Goal: Communication & Community: Ask a question

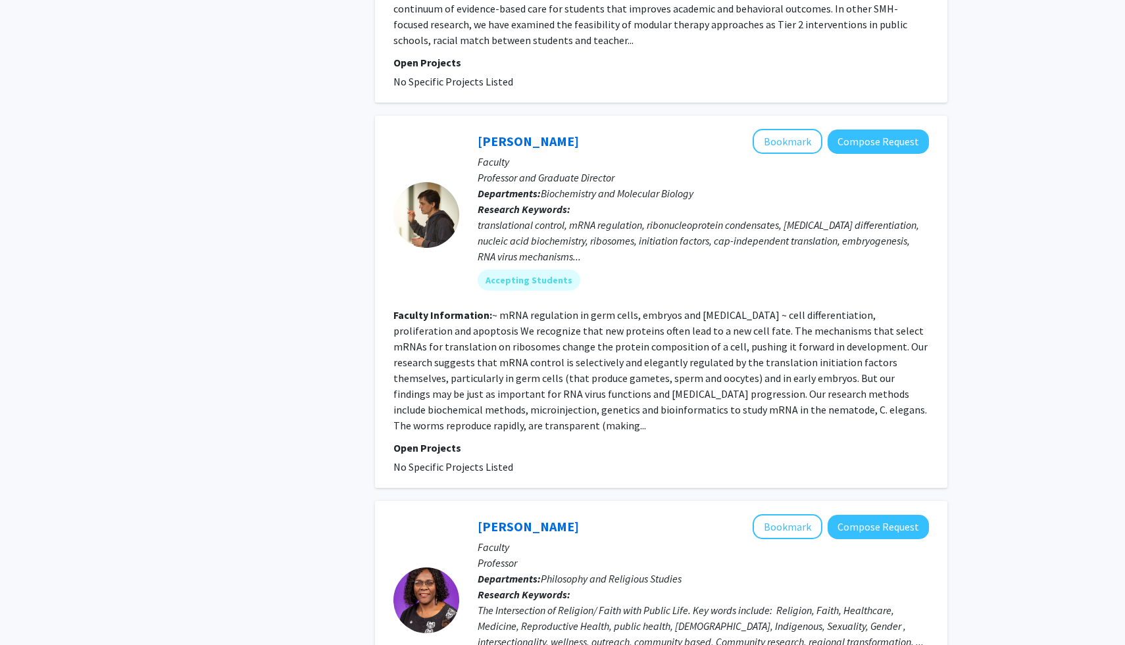
scroll to position [5478, 0]
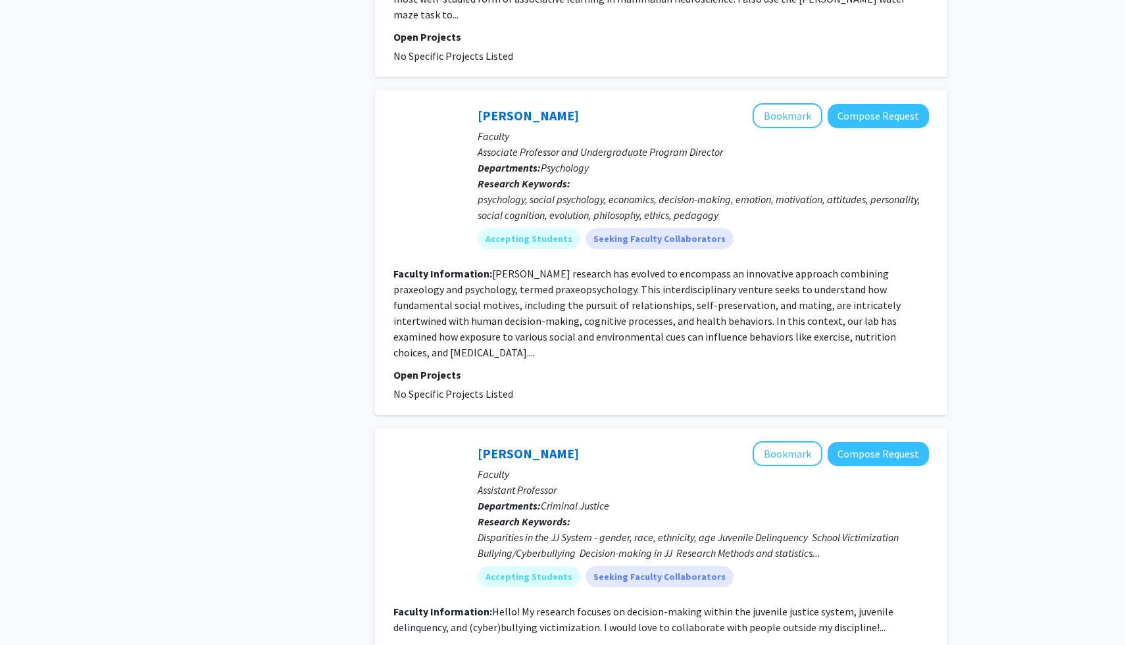
scroll to position [2975, 0]
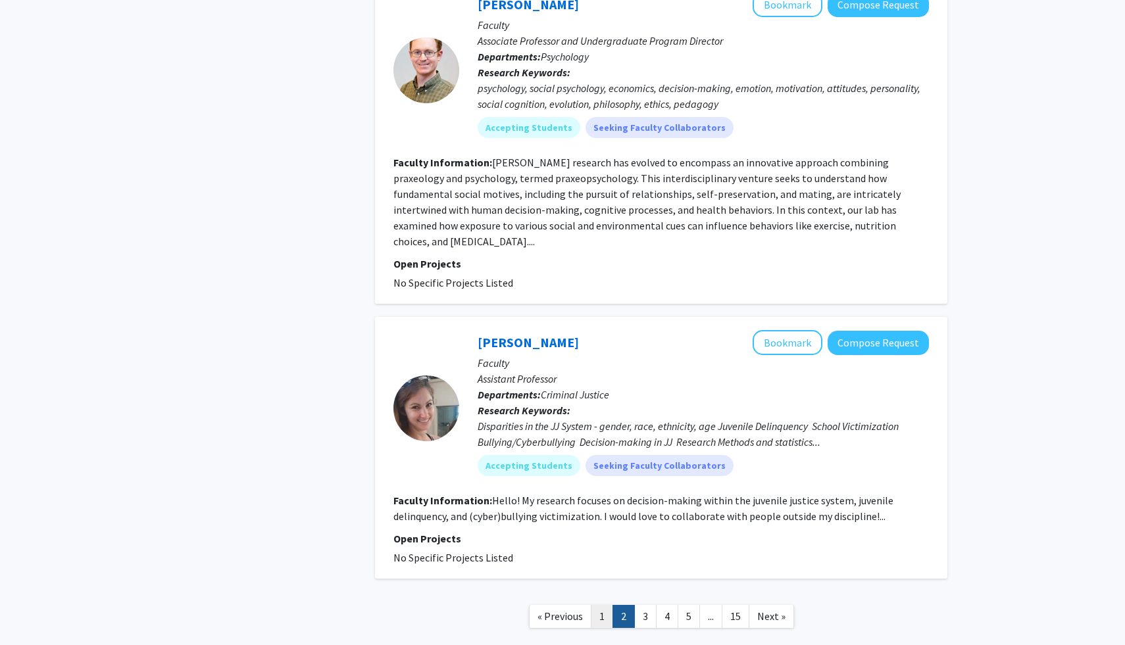
click at [597, 605] on link "1" at bounding box center [602, 616] width 22 height 23
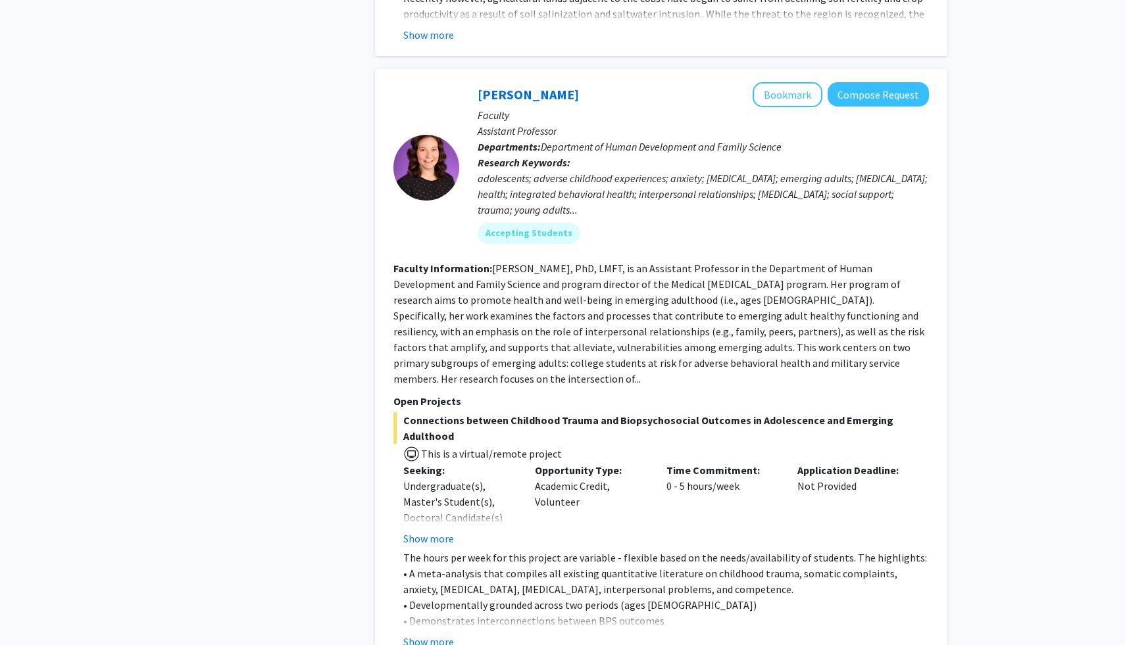
scroll to position [3247, 0]
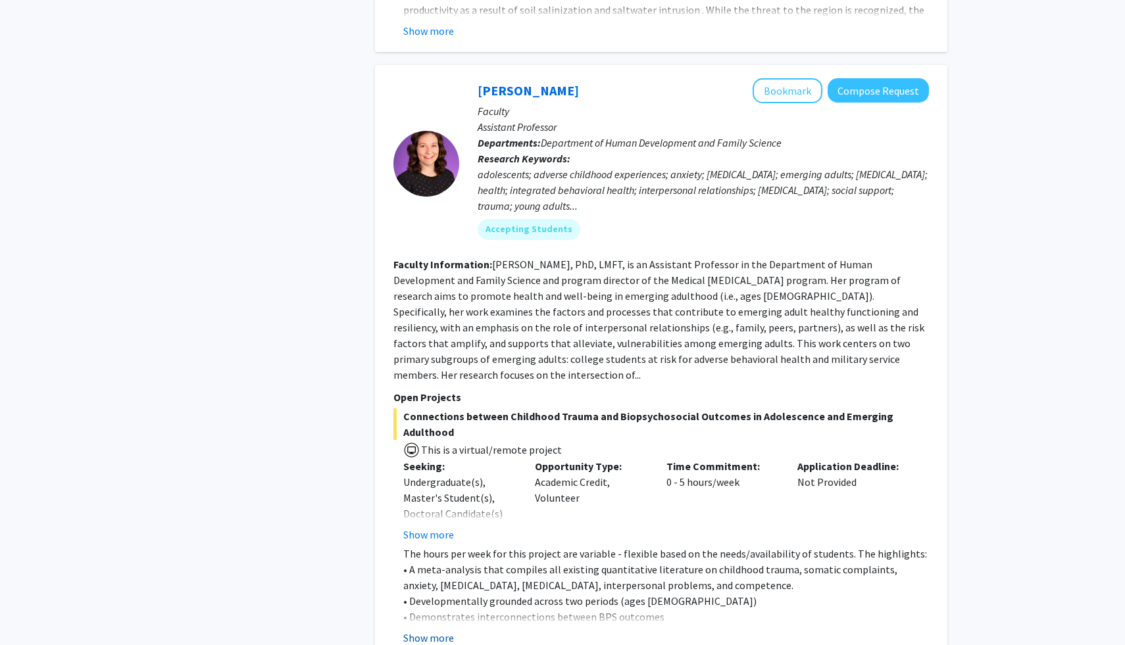
click at [434, 630] on button "Show more" at bounding box center [428, 638] width 51 height 16
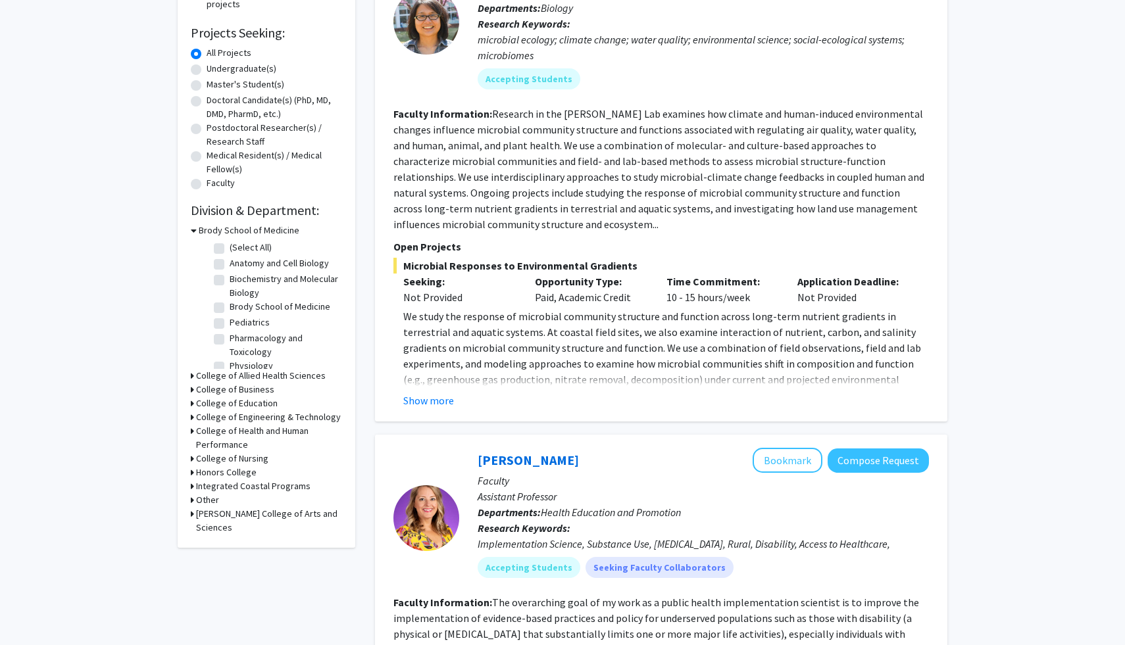
scroll to position [203, 0]
click at [437, 401] on button "Show more" at bounding box center [428, 400] width 51 height 16
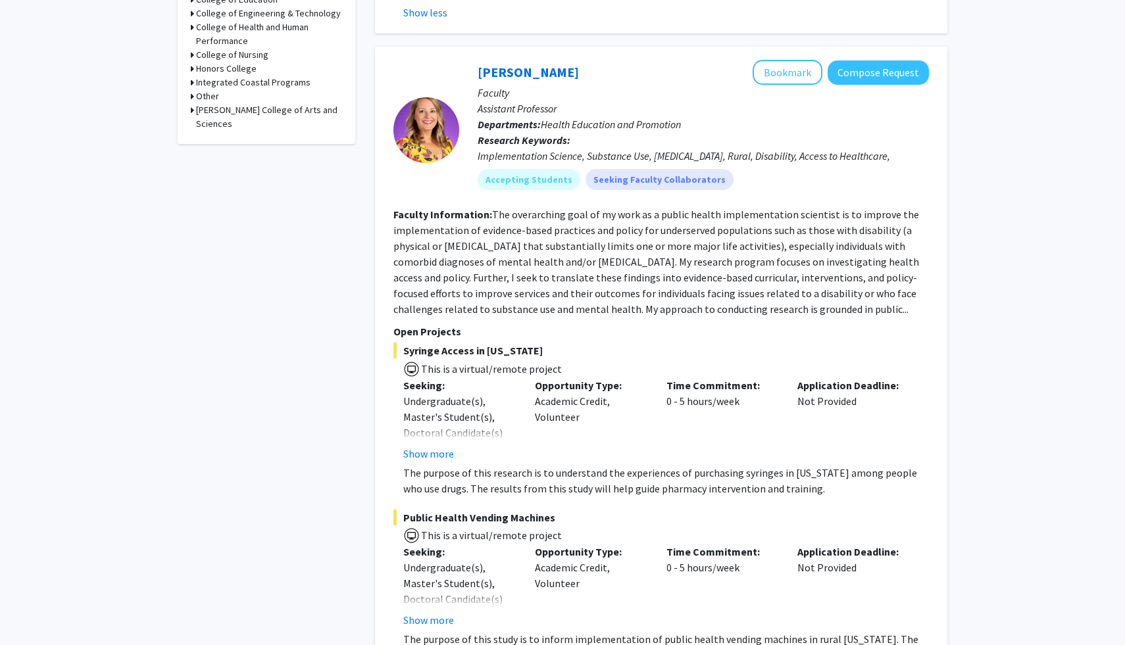
scroll to position [606, 0]
click at [874, 69] on button "Compose Request" at bounding box center [878, 73] width 101 height 24
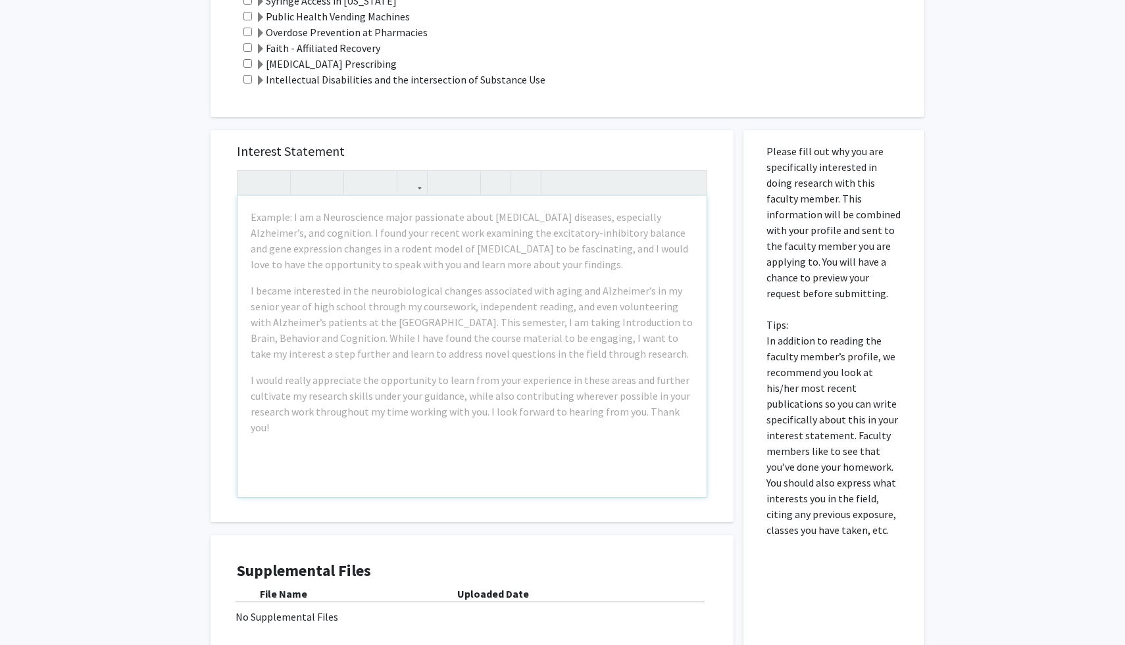
scroll to position [557, 0]
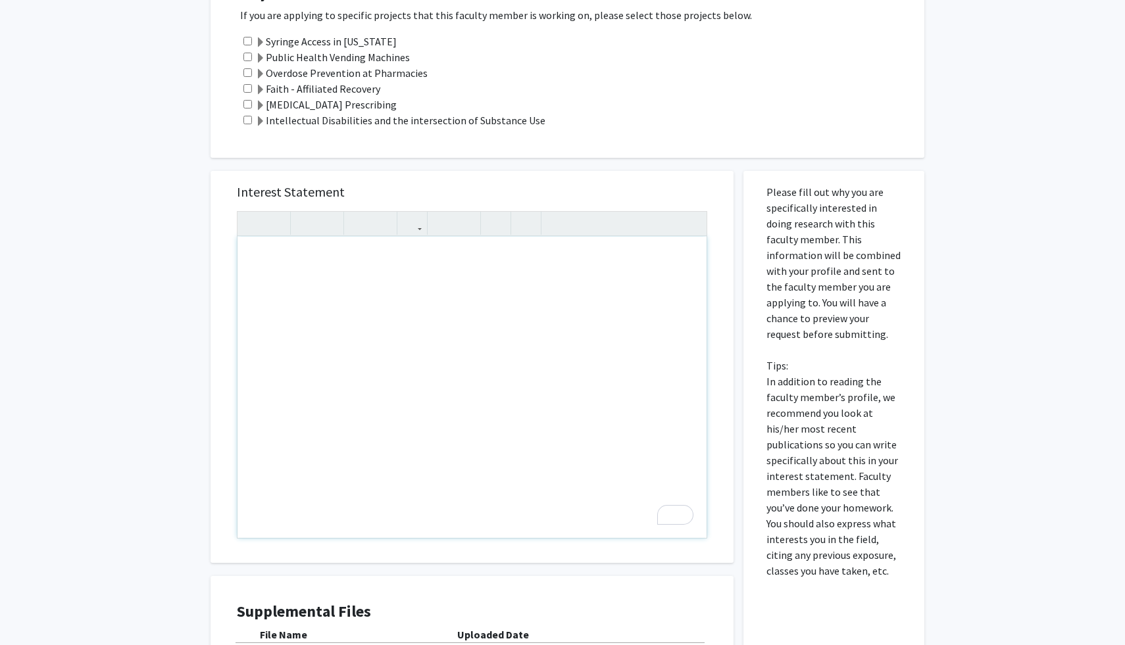
click at [99, 343] on div "All Requests Request for [PERSON_NAME] Request for [PERSON_NAME] Departments: H…" at bounding box center [562, 137] width 1125 height 1292
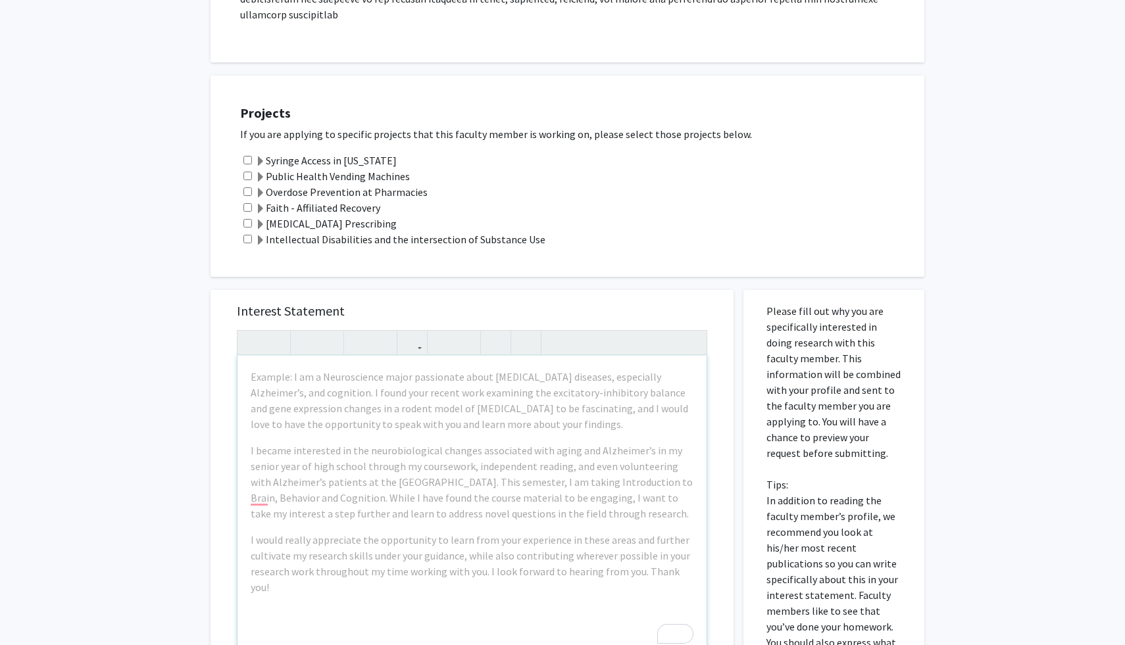
scroll to position [435, 0]
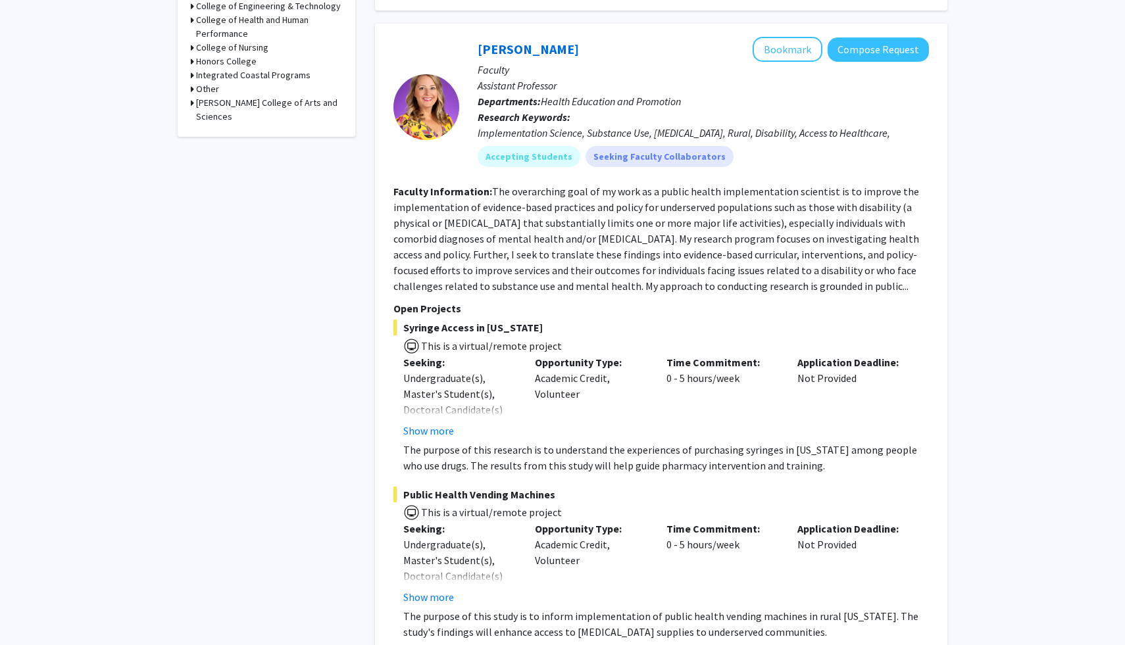
scroll to position [611, 0]
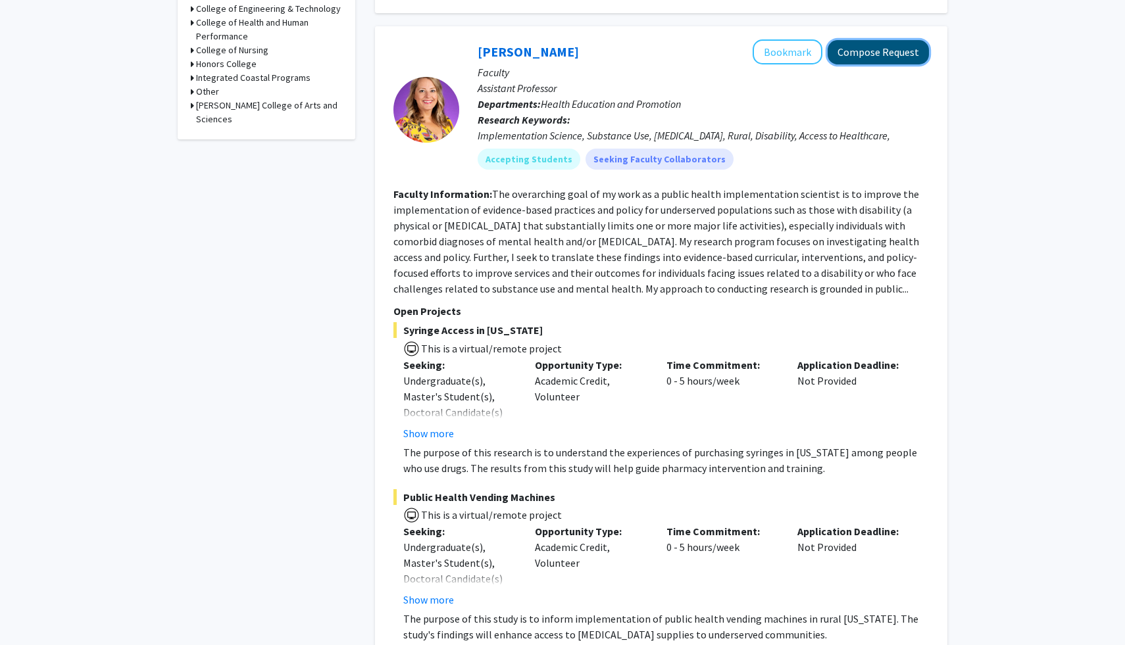
click at [863, 53] on button "Compose Request" at bounding box center [878, 52] width 101 height 24
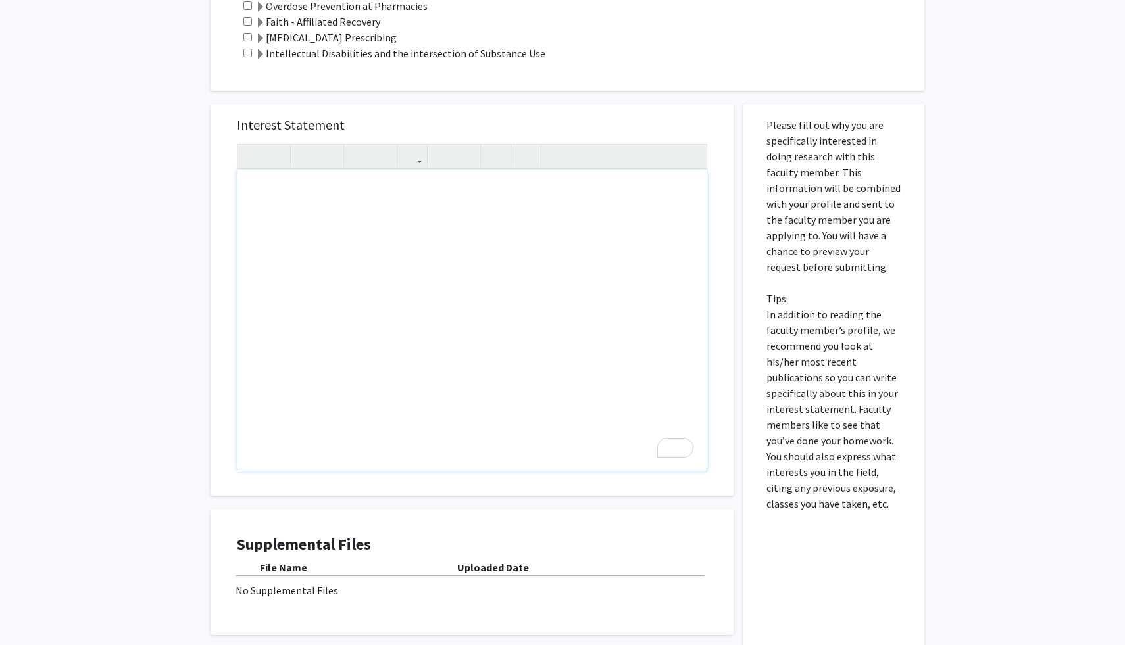
scroll to position [636, 0]
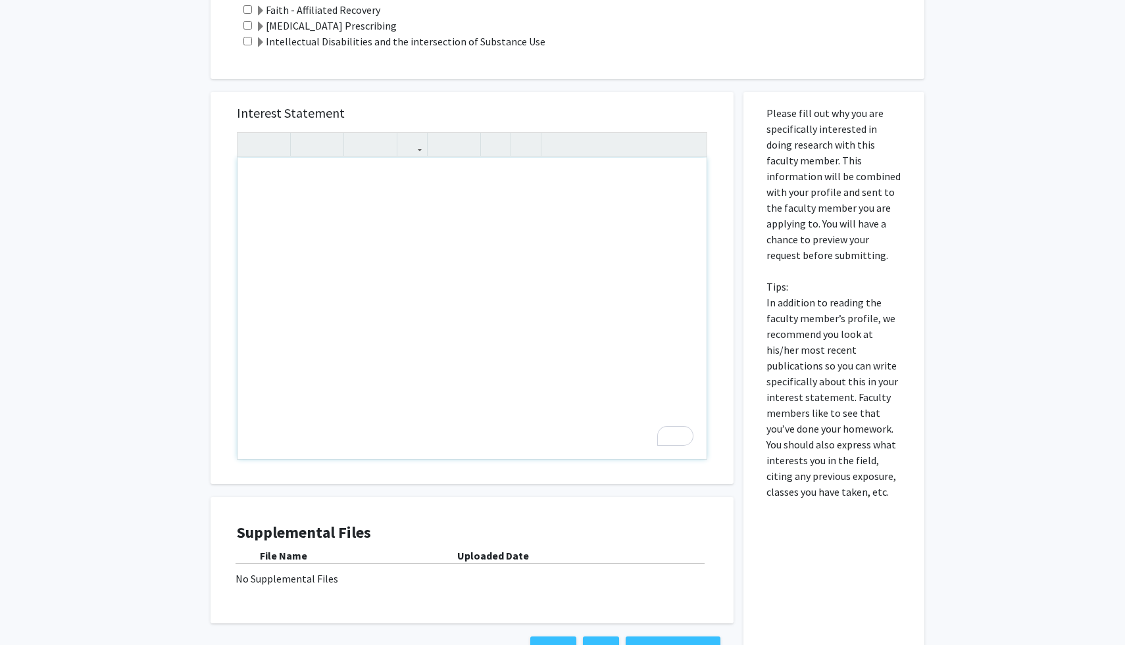
click at [249, 571] on div "No Supplemental Files" at bounding box center [472, 579] width 473 height 16
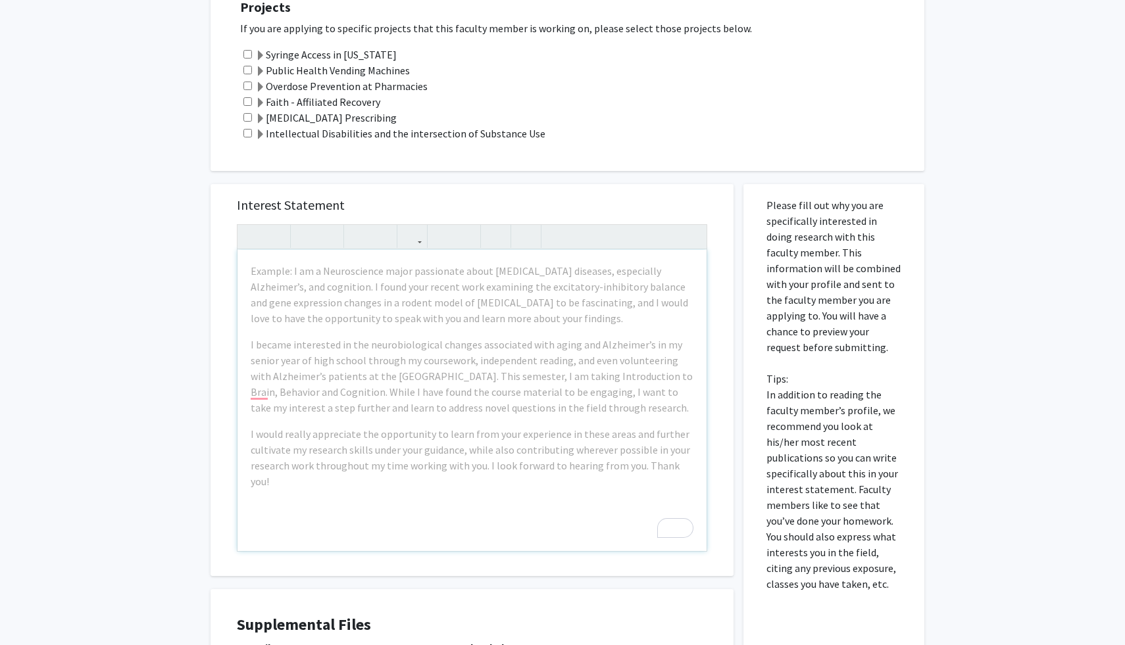
scroll to position [497, 0]
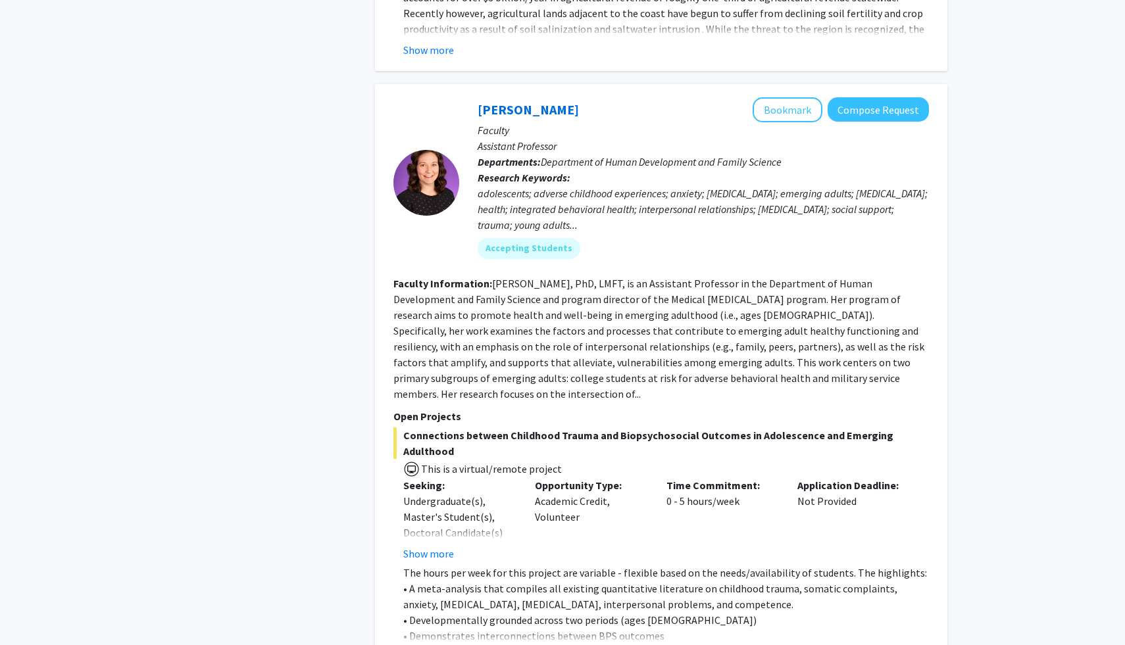
scroll to position [3242, 0]
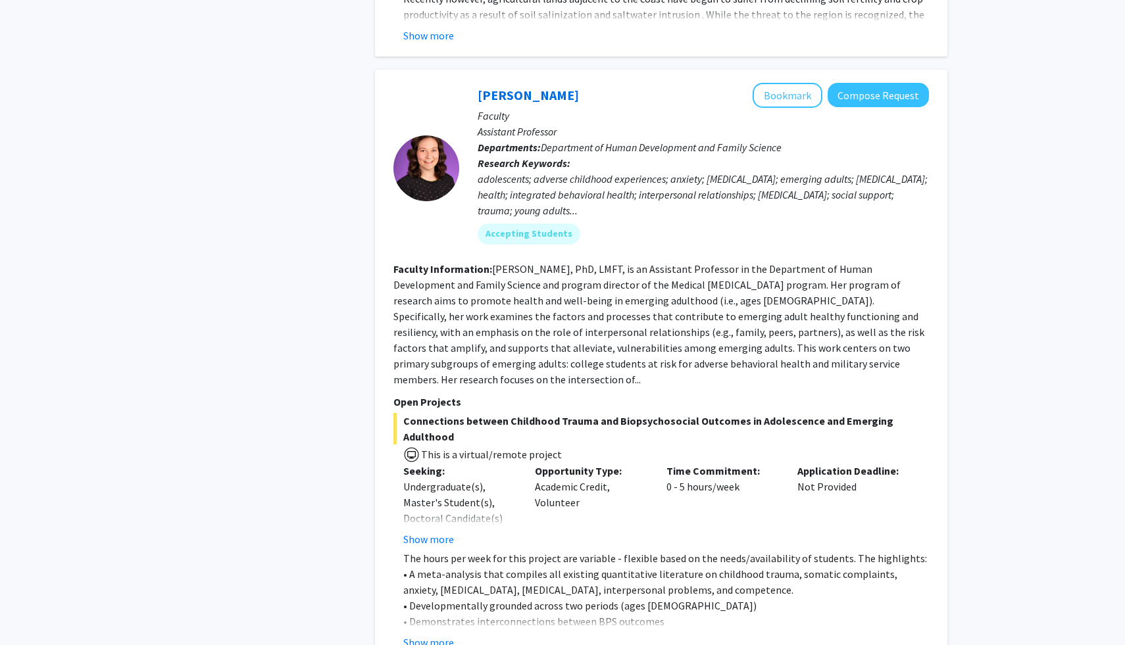
click at [440, 572] on fg-project-list "Connections between Childhood Trauma and Biopsychosocial Outcomes in Adolescenc…" at bounding box center [661, 649] width 536 height 473
click at [440, 635] on button "Show more" at bounding box center [428, 643] width 51 height 16
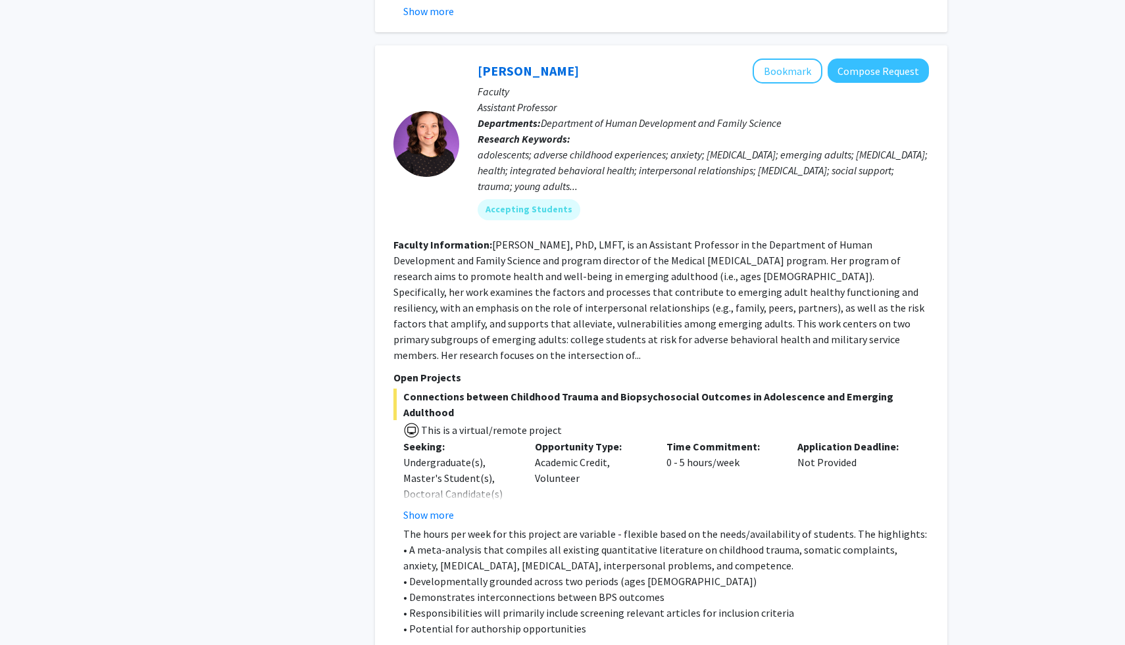
scroll to position [3266, 0]
